Goal: Transaction & Acquisition: Purchase product/service

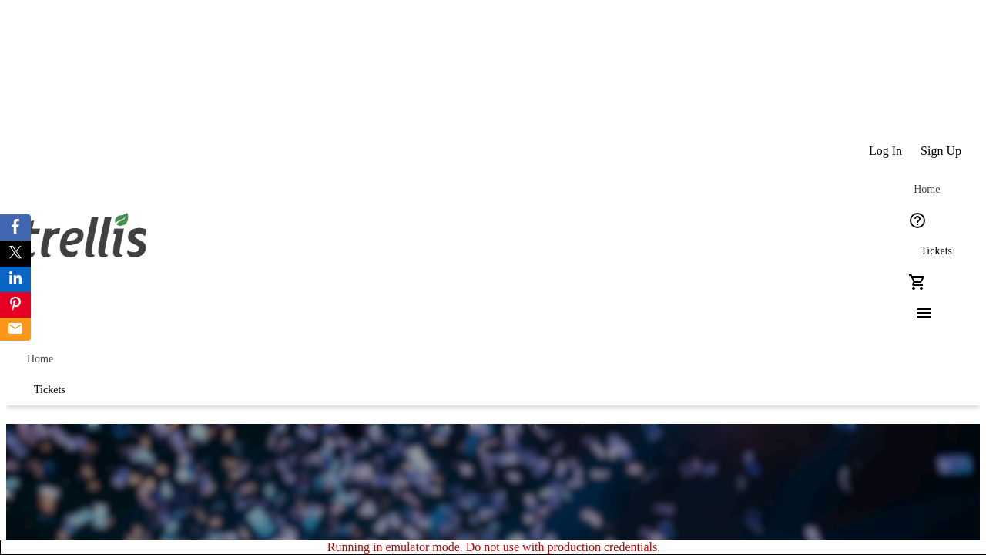
click at [942, 144] on span "Sign Up" at bounding box center [941, 151] width 41 height 14
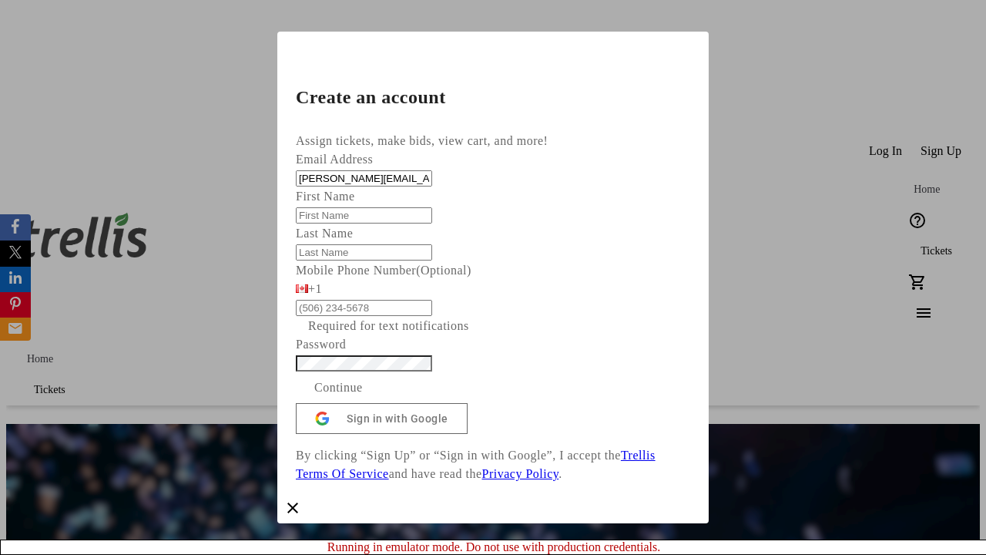
type input "[PERSON_NAME][EMAIL_ADDRESS][DOMAIN_NAME]"
type input "[PERSON_NAME]"
type input "Pouros"
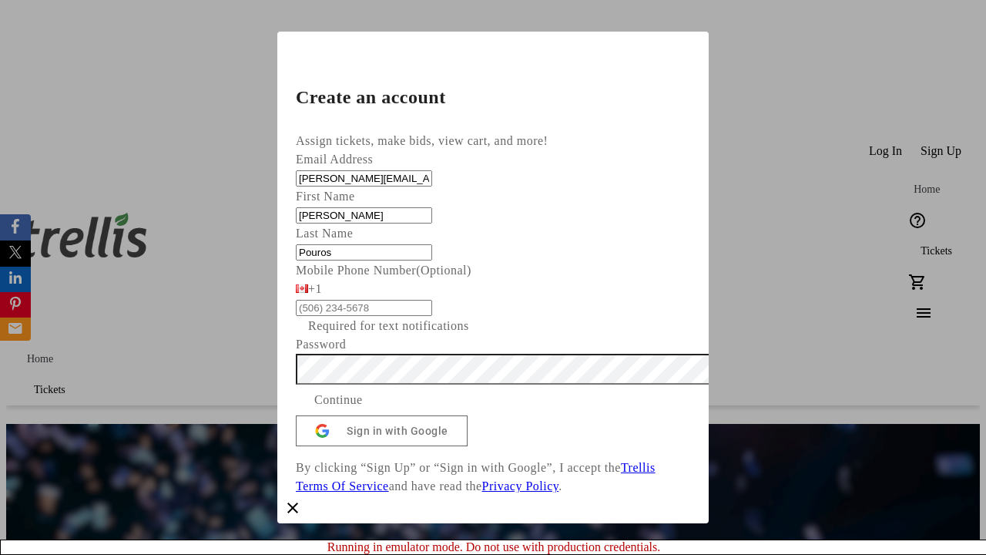
click at [363, 409] on span "Continue" at bounding box center [338, 400] width 49 height 18
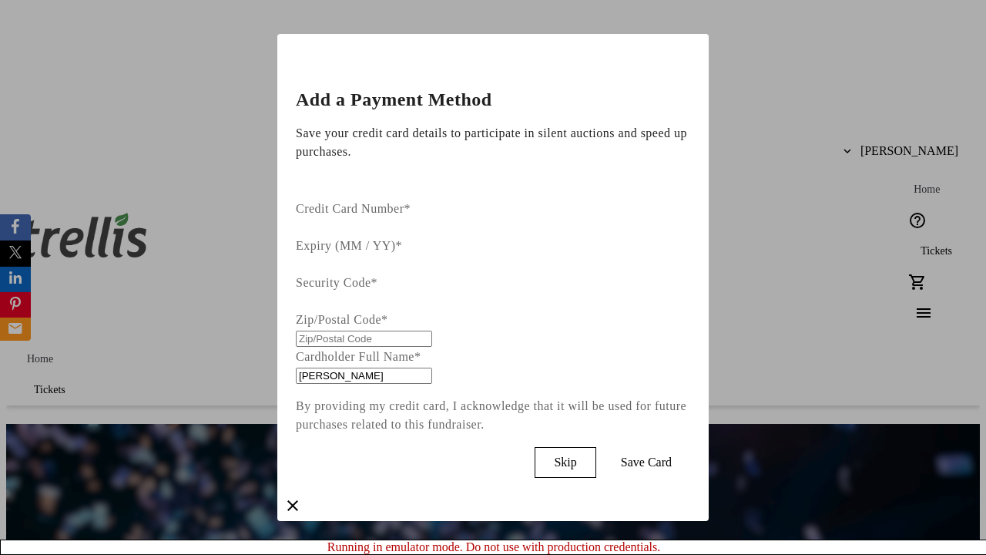
click at [576, 455] on span "Skip" at bounding box center [565, 462] width 22 height 14
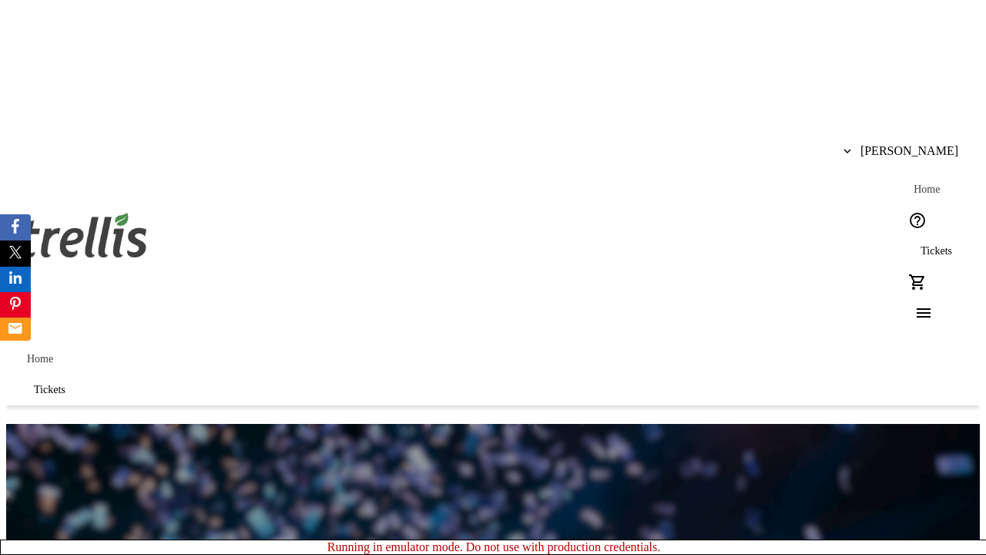
click at [921, 245] on span "Tickets" at bounding box center [937, 251] width 32 height 12
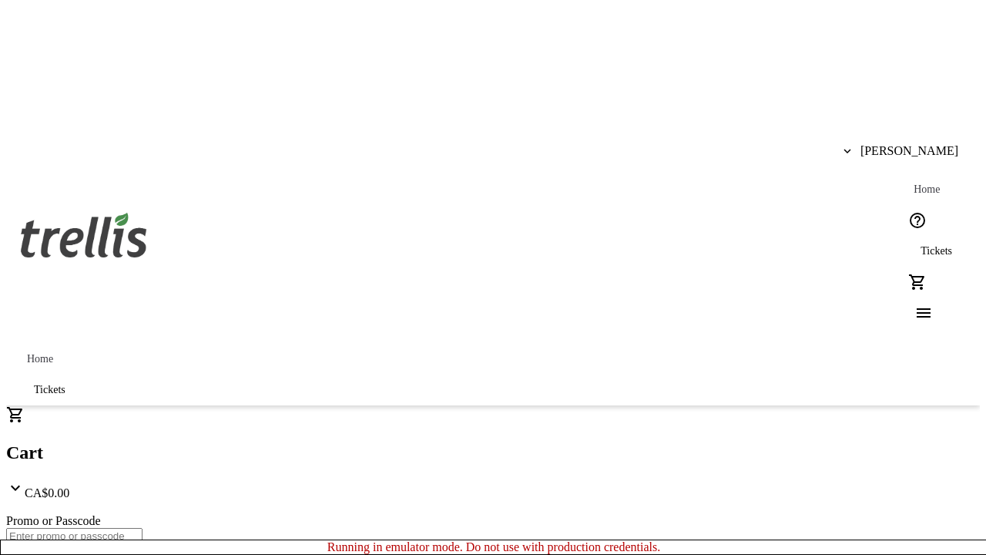
type input "1"
